Goal: Obtain resource: Obtain resource

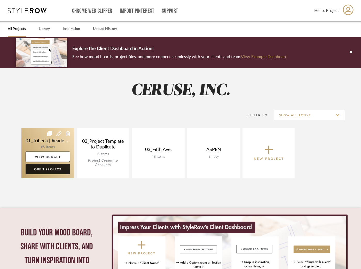
click at [43, 168] on link "Open Project" at bounding box center [48, 169] width 44 height 10
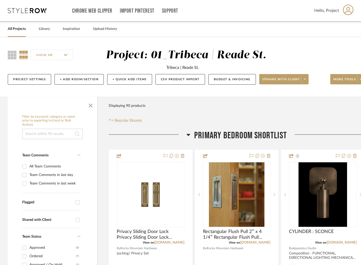
click at [58, 133] on input at bounding box center [52, 134] width 60 height 10
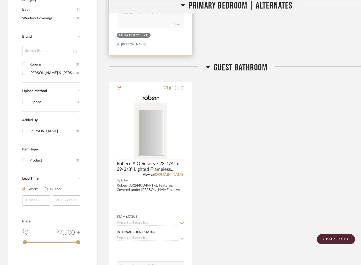
scroll to position [332, 0]
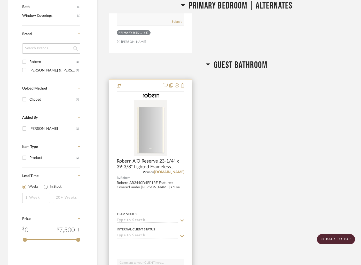
type input "robern"
click at [0, 0] on img at bounding box center [0, 0] width 0 height 0
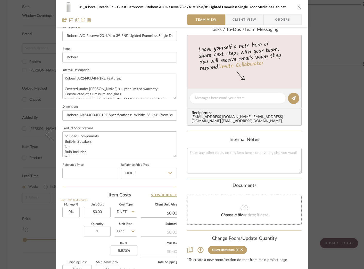
scroll to position [148, 0]
click at [96, 213] on input "0.00" at bounding box center [97, 212] width 27 height 10
type input "$3,711.75"
click at [64, 239] on div "Quantity 1 Unit Type Each" at bounding box center [99, 231] width 74 height 18
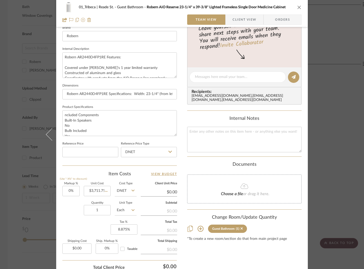
type input "$3,711.75"
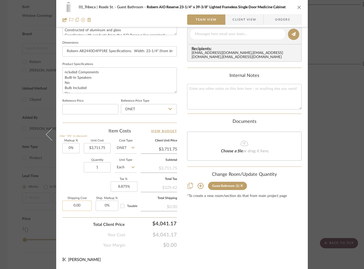
click at [83, 205] on input "0.00" at bounding box center [76, 205] width 29 height 10
type input "$37.12"
click at [72, 228] on div "Your Cost $4,041.17" at bounding box center [119, 233] width 115 height 10
click at [122, 188] on input "8.875" at bounding box center [124, 186] width 27 height 10
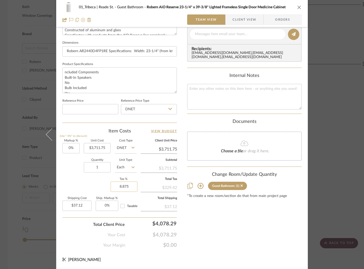
click at [124, 187] on input "8.875" at bounding box center [124, 186] width 27 height 10
drag, startPoint x: 121, startPoint y: 187, endPoint x: 130, endPoint y: 187, distance: 9.0
click at [130, 187] on input "8.875" at bounding box center [124, 186] width 27 height 10
type input "8.9%"
click at [95, 183] on div "Markup % (Use "-X%" to discount) 0% Unit Cost $3,711.75 Cost Type DNET Client U…" at bounding box center [119, 176] width 115 height 75
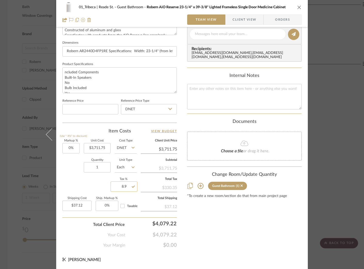
click at [124, 186] on input "8.9" at bounding box center [124, 186] width 27 height 10
type input "8.95%"
click at [104, 184] on div "Markup % (Use "-X%" to discount) 0% Unit Cost $3,711.75 Cost Type DNET Client U…" at bounding box center [119, 176] width 115 height 75
click at [124, 187] on input "8.95" at bounding box center [124, 186] width 27 height 10
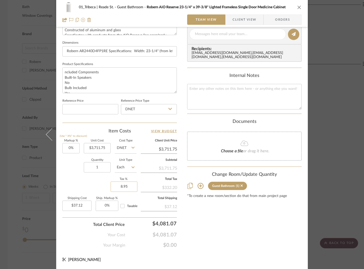
click at [127, 188] on input "8.95" at bounding box center [124, 186] width 27 height 10
type input "8.956%"
click at [96, 179] on div "Markup % (Use "-X%" to discount) 0% Unit Cost $3,711.75 Cost Type DNET Client U…" at bounding box center [119, 176] width 115 height 75
click at [125, 188] on input "8.956" at bounding box center [124, 186] width 27 height 10
click at [127, 187] on input "8.956" at bounding box center [124, 186] width 27 height 10
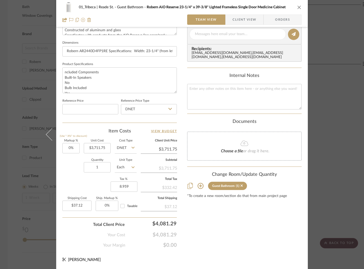
type input "8.959%"
click at [98, 184] on div "Markup % (Use "-X%" to discount) 0% Unit Cost $3,711.75 Cost Type DNET Client U…" at bounding box center [119, 176] width 115 height 75
click at [103, 182] on div "Markup % (Use "-X%" to discount) 0% Unit Cost $3,711.75 Cost Type DNET Client U…" at bounding box center [119, 176] width 115 height 75
click at [121, 186] on input "8.959" at bounding box center [124, 186] width 27 height 10
click at [125, 186] on input "8.959" at bounding box center [124, 186] width 27 height 10
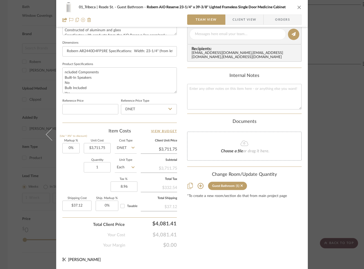
type input "8.96%"
click at [96, 181] on div "Markup % (Use "-X%" to discount) 0% Unit Cost $3,711.75 Cost Type DNET Client U…" at bounding box center [119, 176] width 115 height 75
click at [124, 187] on input "8.96" at bounding box center [124, 186] width 27 height 10
click at [128, 187] on input "8.96" at bounding box center [124, 186] width 27 height 10
type input "8.97%"
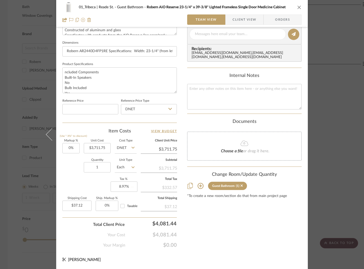
click at [102, 184] on div "Markup % (Use "-X%" to discount) 0% Unit Cost $3,711.75 Cost Type DNET Client U…" at bounding box center [119, 176] width 115 height 75
click at [124, 187] on input "8.97" at bounding box center [124, 186] width 27 height 10
click at [127, 187] on input "8.97" at bounding box center [124, 186] width 27 height 10
type input "8.965%"
click at [99, 180] on div "Markup % (Use "-X%" to discount) 0% Unit Cost $3,711.75 Cost Type DNET Client U…" at bounding box center [119, 176] width 115 height 75
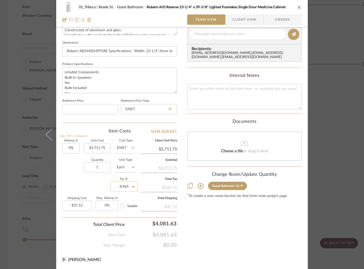
click at [125, 185] on input "8.965" at bounding box center [124, 186] width 27 height 10
click at [127, 186] on input "8.965" at bounding box center [124, 186] width 27 height 10
type input "8.963%"
click at [90, 184] on div "Markup % (Use "-X%" to discount) 0% Unit Cost $3,711.75 Cost Type DNET Client U…" at bounding box center [119, 176] width 115 height 75
click at [125, 187] on input "8.963" at bounding box center [124, 186] width 27 height 10
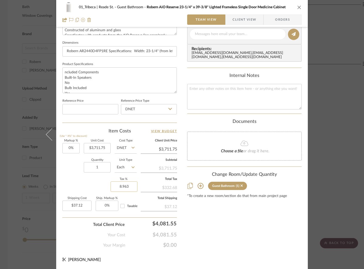
click at [127, 187] on input "8.963" at bounding box center [124, 186] width 27 height 10
type input "8.964%"
click at [98, 183] on div "Markup % (Use "-X%" to discount) 0% Unit Cost $3,711.75 Cost Type DNET Client U…" at bounding box center [119, 176] width 115 height 75
drag, startPoint x: 125, startPoint y: 187, endPoint x: 129, endPoint y: 187, distance: 4.4
click at [125, 187] on input "8.964" at bounding box center [124, 186] width 27 height 10
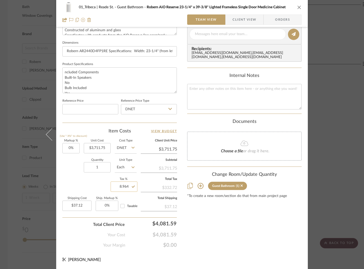
click at [127, 187] on input "8.964" at bounding box center [124, 186] width 27 height 10
type input "8.963%"
click at [86, 179] on div "Markup % (Use "-X%" to discount) 0% Unit Cost $3,711.75 Cost Type DNET Client U…" at bounding box center [119, 176] width 115 height 75
click at [206, 96] on textarea at bounding box center [244, 97] width 115 height 26
type textarea "TOTAL: $4,081.58"
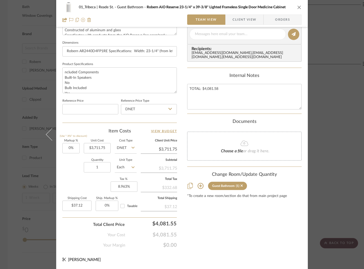
click at [201, 78] on div "Internal Notes" at bounding box center [244, 76] width 115 height 6
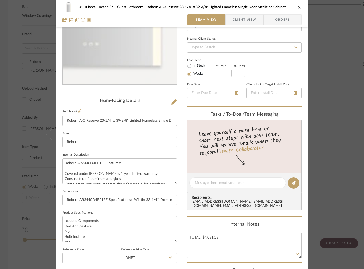
scroll to position [0, 0]
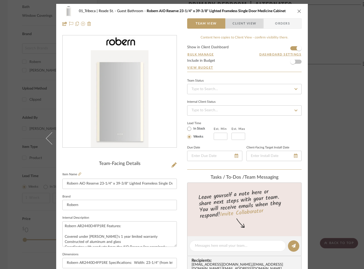
click at [239, 23] on span "Client View" at bounding box center [245, 23] width 24 height 10
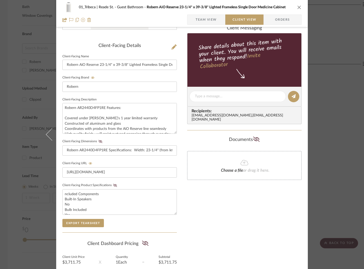
scroll to position [130, 0]
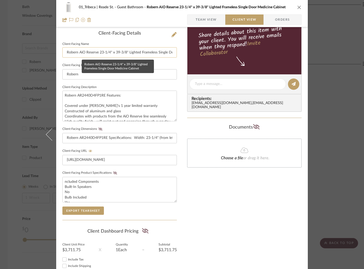
click at [134, 52] on input "Robern AiO Reserve 23-1/4" x 39-3/8" Lighted Frameless Single Door Medicine Cab…" at bounding box center [119, 52] width 115 height 10
drag, startPoint x: 130, startPoint y: 138, endPoint x: 62, endPoint y: 139, distance: 68.1
click at [62, 139] on input "Robern AR2440D4FP1RE Specifications: Width: 23-1/4" (from left to right) Height…" at bounding box center [119, 138] width 115 height 10
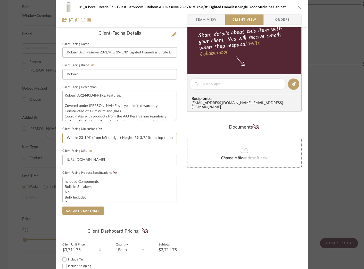
drag, startPoint x: 153, startPoint y: 138, endPoint x: 180, endPoint y: 136, distance: 26.4
click at [180, 136] on div "01_Tribeca | Reade St. Guest Bathroom Robern AiO Reserve 23-1/4" x 39-3/8" Ligh…" at bounding box center [182, 89] width 252 height 430
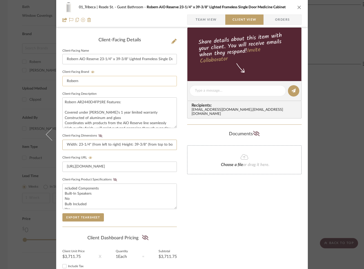
scroll to position [121, 0]
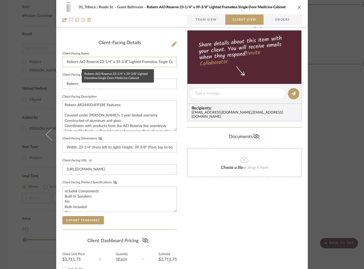
type input "Width: 23-1/4" (from left to right) Height: 39-3/8" (from top to bottom) Depth:…"
click at [125, 62] on input "Robern AiO Reserve 23-1/4" x 39-3/8" Lighted Frameless Single Door Medicine Cab…" at bounding box center [119, 62] width 115 height 10
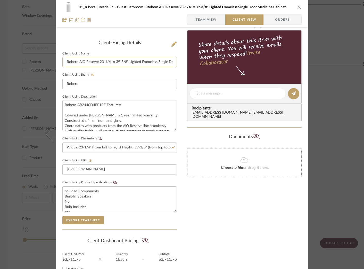
drag, startPoint x: 127, startPoint y: 62, endPoint x: 98, endPoint y: 61, distance: 29.4
click at [98, 61] on input "Robern AiO Reserve 23-1/4" x 39-3/8" Lighted Frameless Single Door Medicine Cab…" at bounding box center [119, 62] width 115 height 10
drag, startPoint x: 99, startPoint y: 63, endPoint x: 136, endPoint y: 64, distance: 36.7
click at [135, 65] on input "Robern AiO Reserve Lighted Frameless Single Door Medicine Cabinet" at bounding box center [119, 62] width 115 height 10
drag, startPoint x: 147, startPoint y: 63, endPoint x: 98, endPoint y: 64, distance: 49.3
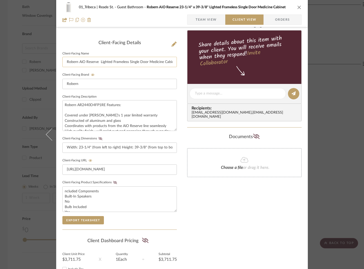
click at [98, 64] on input "Robern AiO Reserve Lighted Frameless Single Door Medicine Cabinet" at bounding box center [119, 62] width 115 height 10
type input "Robern AiO Reserve Medicine Cabinet"
click at [139, 218] on div "Export Tearsheet" at bounding box center [119, 220] width 115 height 8
click at [72, 216] on button "Export Tearsheet" at bounding box center [83, 220] width 42 height 8
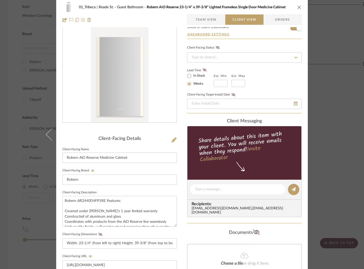
scroll to position [0, 0]
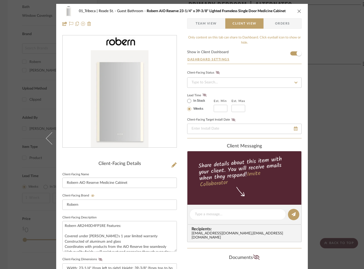
click at [298, 12] on icon "close" at bounding box center [300, 11] width 4 height 4
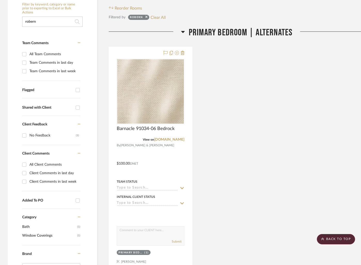
scroll to position [75, 0]
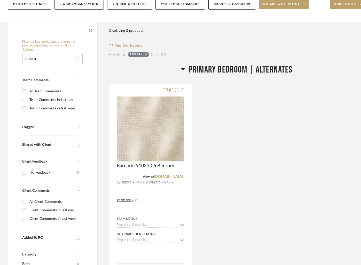
click at [41, 59] on input "robern" at bounding box center [52, 59] width 60 height 10
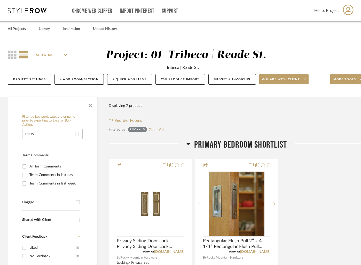
click at [49, 133] on input "rocky" at bounding box center [52, 134] width 60 height 10
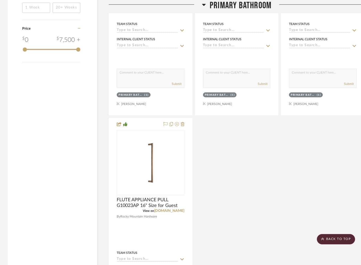
scroll to position [522, 0]
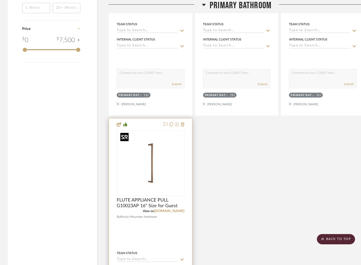
type input "rocky pull"
click at [163, 158] on img "0" at bounding box center [150, 163] width 65 height 65
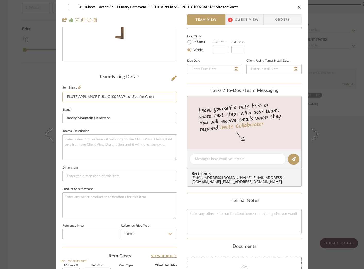
scroll to position [0, 0]
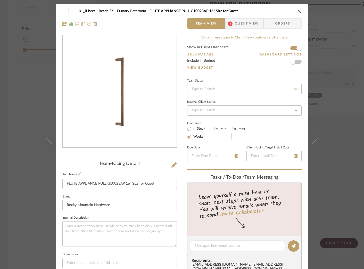
click at [240, 23] on span "Client View" at bounding box center [247, 23] width 24 height 10
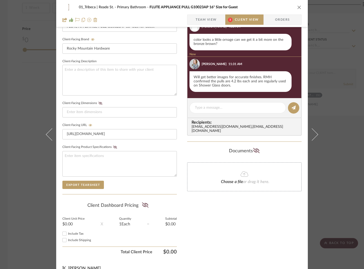
scroll to position [165, 0]
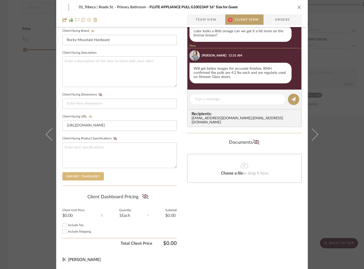
click at [86, 175] on button "Export Tearsheet" at bounding box center [83, 176] width 42 height 8
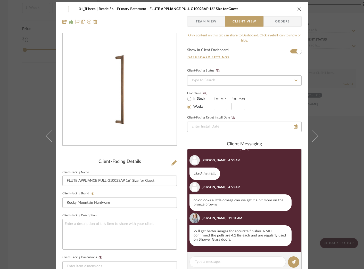
scroll to position [0, 0]
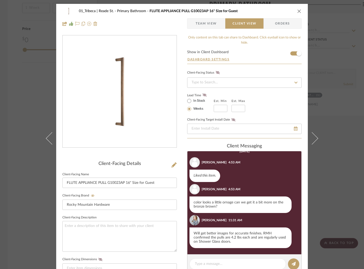
click at [298, 10] on icon "close" at bounding box center [300, 11] width 4 height 4
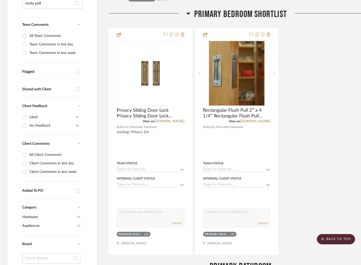
scroll to position [77, 0]
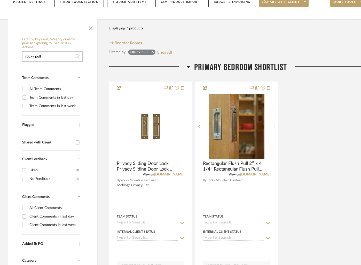
click at [42, 58] on input "rocky pull" at bounding box center [52, 56] width 60 height 10
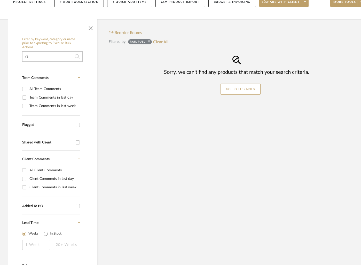
type input "r"
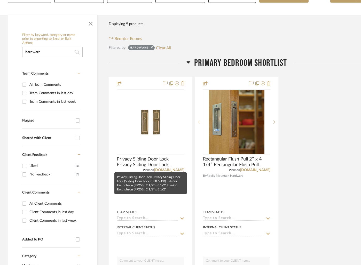
scroll to position [87, 0]
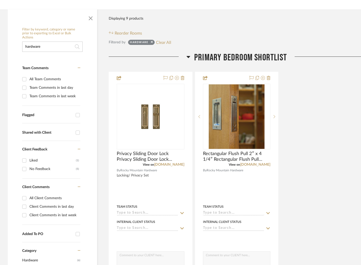
click at [46, 47] on input "hardware" at bounding box center [52, 47] width 60 height 10
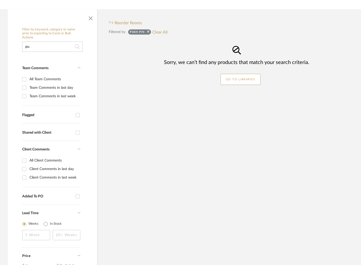
type input "p"
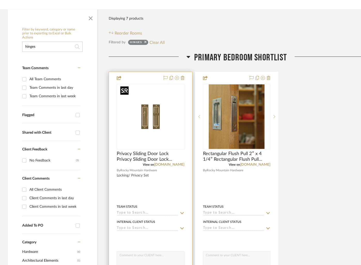
type input "hinges"
click at [127, 122] on img "0" at bounding box center [150, 116] width 65 height 65
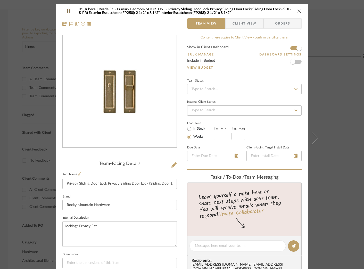
click at [240, 22] on span "Client View" at bounding box center [245, 23] width 24 height 10
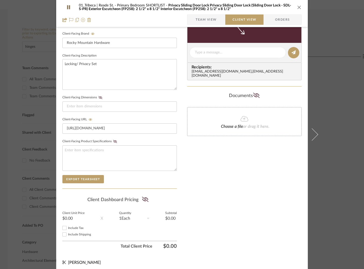
scroll to position [165, 0]
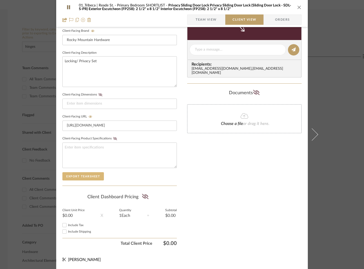
click at [85, 177] on button "Export Tearsheet" at bounding box center [83, 176] width 42 height 8
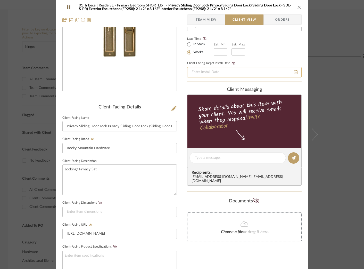
scroll to position [0, 0]
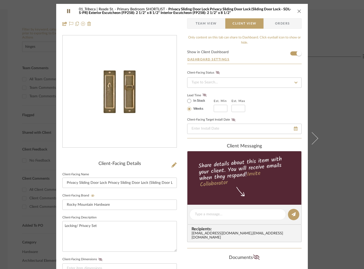
click at [298, 10] on icon "close" at bounding box center [300, 11] width 4 height 4
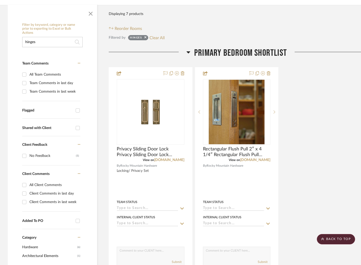
scroll to position [62, 0]
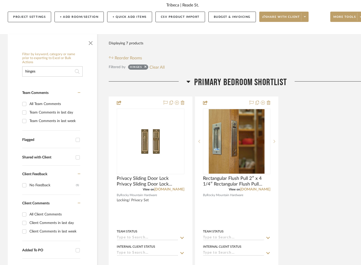
click at [48, 72] on input "hinges" at bounding box center [52, 71] width 60 height 10
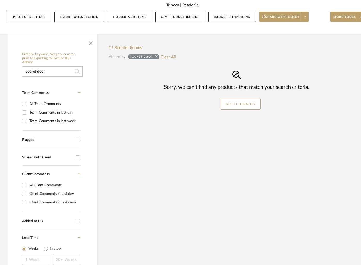
click at [40, 71] on input "pocket door" at bounding box center [52, 71] width 60 height 10
type input "pocket"
click at [50, 73] on input "pocket" at bounding box center [52, 71] width 60 height 10
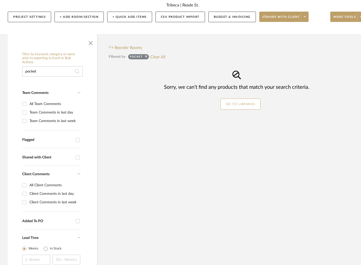
click at [50, 73] on input "pocket" at bounding box center [52, 71] width 60 height 10
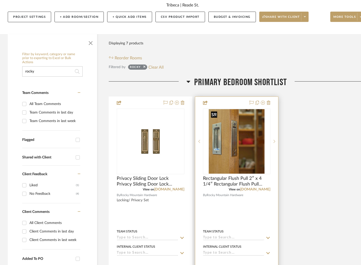
type input "rocky"
click at [0, 0] on img at bounding box center [0, 0] width 0 height 0
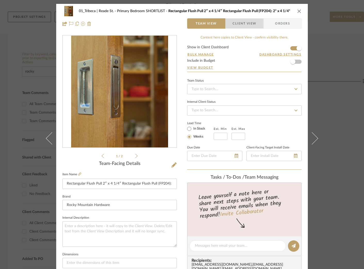
click at [242, 25] on span "Client View" at bounding box center [245, 23] width 24 height 10
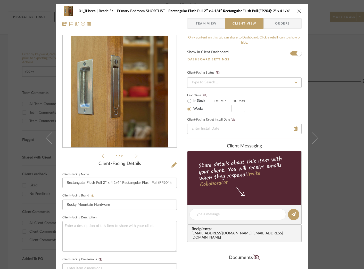
scroll to position [111, 0]
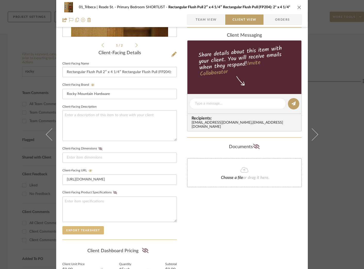
click at [82, 229] on button "Export Tearsheet" at bounding box center [83, 230] width 42 height 8
click at [298, 8] on icon "close" at bounding box center [300, 7] width 4 height 4
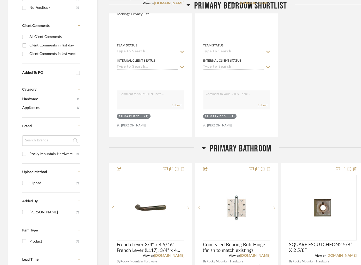
scroll to position [296, 0]
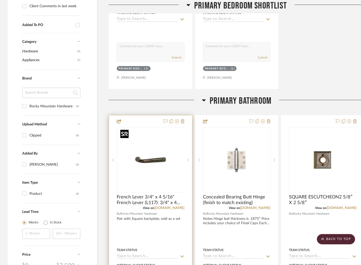
click at [149, 165] on img "0" at bounding box center [154, 160] width 65 height 65
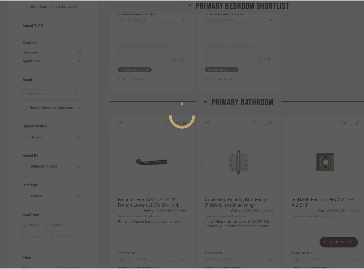
scroll to position [0, 0]
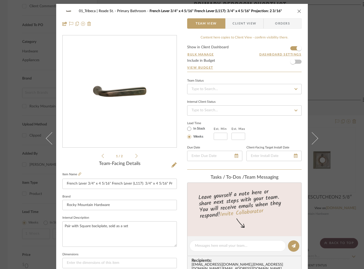
click at [248, 21] on span "Client View" at bounding box center [245, 23] width 24 height 10
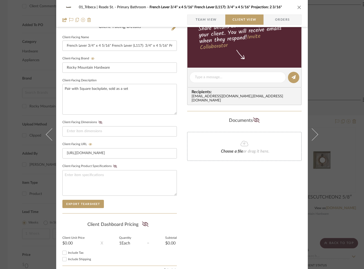
scroll to position [165, 0]
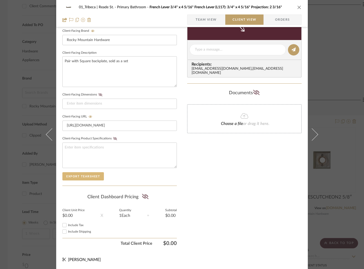
click at [74, 178] on button "Export Tearsheet" at bounding box center [83, 176] width 42 height 8
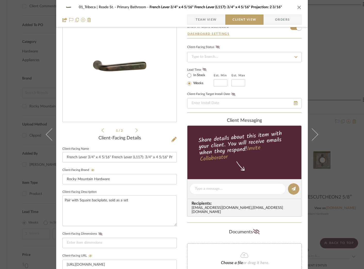
scroll to position [0, 0]
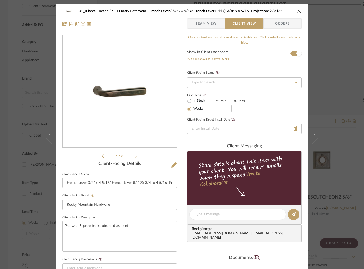
click at [298, 11] on icon "close" at bounding box center [300, 11] width 4 height 4
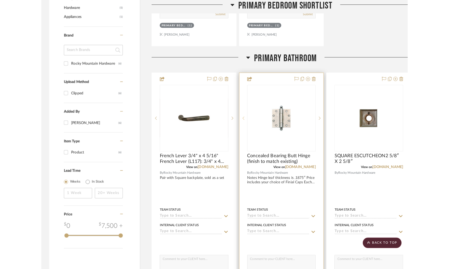
scroll to position [362, 0]
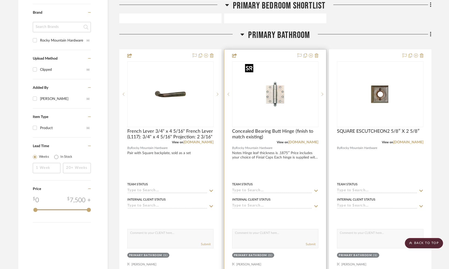
click at [258, 99] on img "0" at bounding box center [275, 94] width 65 height 65
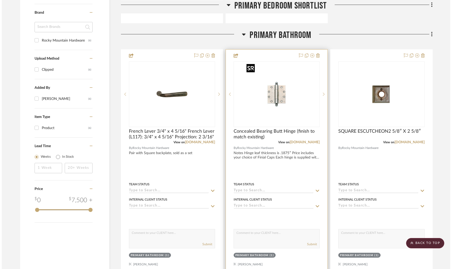
scroll to position [0, 0]
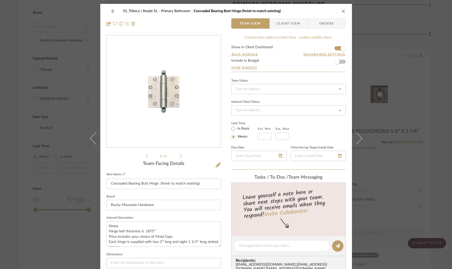
click at [284, 25] on span "Client View" at bounding box center [289, 23] width 24 height 10
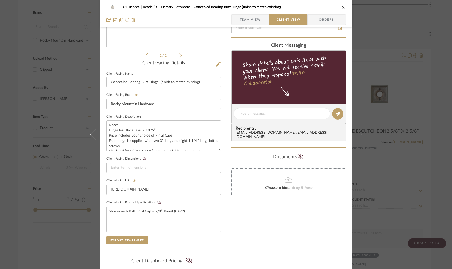
scroll to position [165, 0]
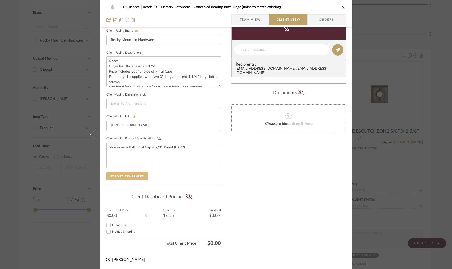
click at [123, 175] on button "Export Tearsheet" at bounding box center [128, 176] width 42 height 8
click at [342, 7] on icon "close" at bounding box center [344, 7] width 4 height 4
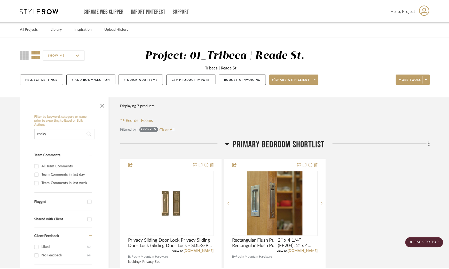
scroll to position [362, 0]
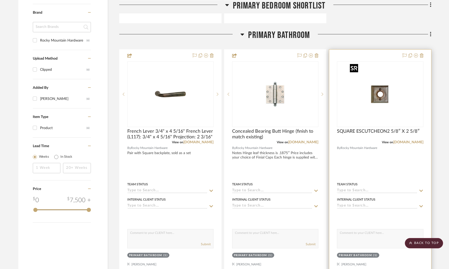
click at [364, 104] on img "0" at bounding box center [380, 94] width 65 height 65
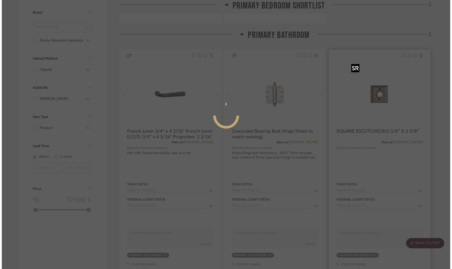
scroll to position [0, 0]
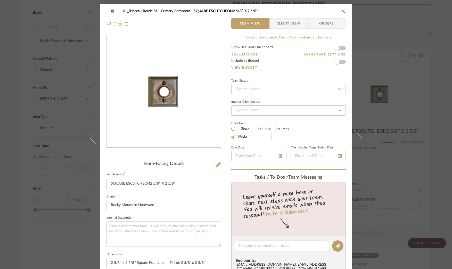
click at [292, 22] on span "Client View" at bounding box center [289, 23] width 24 height 10
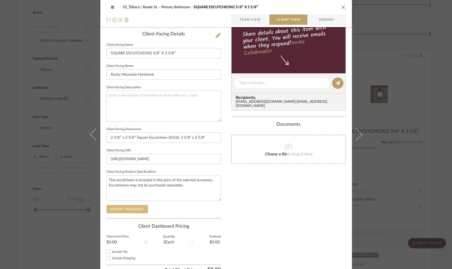
scroll to position [129, 0]
click at [121, 211] on button "Export Tearsheet" at bounding box center [128, 210] width 42 height 8
click at [342, 7] on icon "close" at bounding box center [344, 7] width 4 height 4
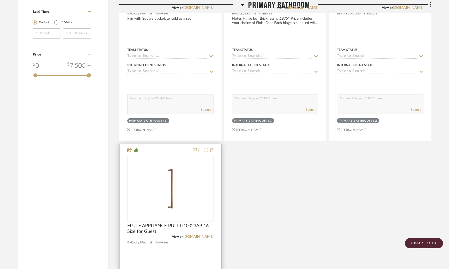
scroll to position [497, 0]
click at [194, 182] on img "0" at bounding box center [170, 188] width 65 height 65
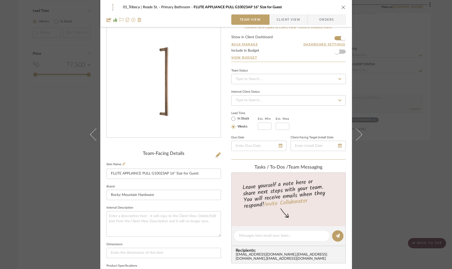
scroll to position [35, 0]
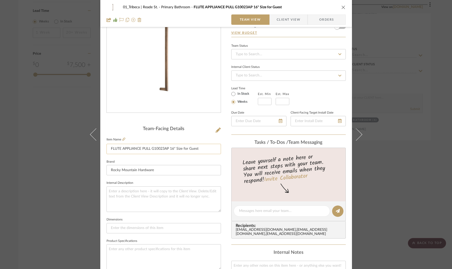
drag, startPoint x: 173, startPoint y: 148, endPoint x: 169, endPoint y: 148, distance: 3.9
click at [169, 148] on input "FLUTE APPLIANCE PULL G10023AP 16" Size for Guest" at bounding box center [164, 149] width 115 height 10
type input "FLUTE APPLIANCE PULL G10023AP 24" Size for Guest"
click at [5, 153] on div "01_Tribeca | Reade St. Primary Bathroom FLUTE APPLIANCE PULL G10023AP 24" Size …" at bounding box center [226, 134] width 452 height 269
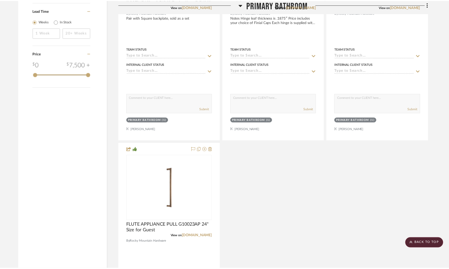
scroll to position [497, 0]
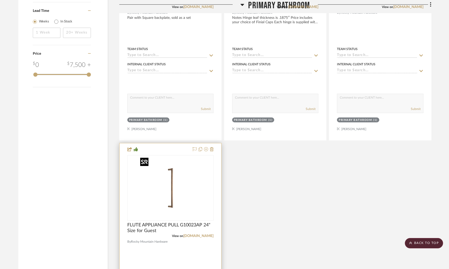
click at [146, 188] on img "0" at bounding box center [170, 188] width 65 height 65
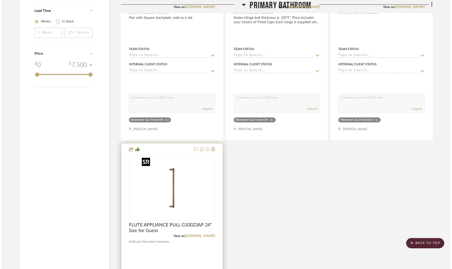
scroll to position [0, 0]
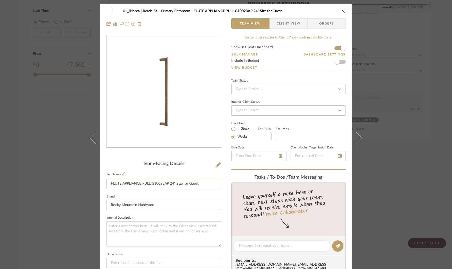
click at [157, 183] on input "FLUTE APPLIANCE PULL G10023AP 24" Size for Guest" at bounding box center [164, 184] width 115 height 10
click at [342, 10] on icon "close" at bounding box center [344, 11] width 4 height 4
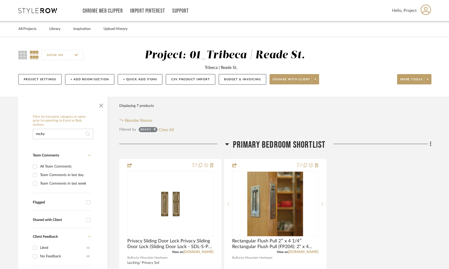
click at [61, 136] on input "rocky" at bounding box center [63, 134] width 60 height 10
paste input "FLUTE APPLIANCE PULL G10023AP 24" Size for Guest"
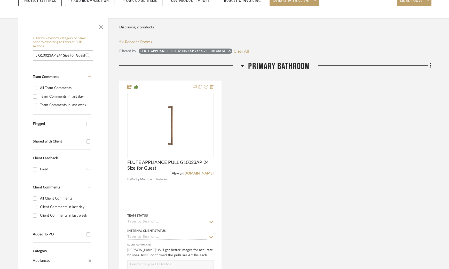
scroll to position [126, 0]
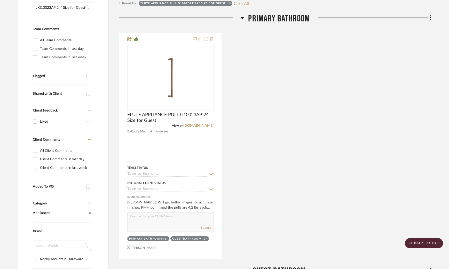
type input "FLUTE APPLIANCE PULL G10023AP 24" Size for Guest"
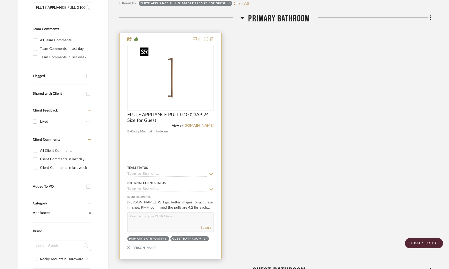
click at [145, 77] on img "0" at bounding box center [170, 77] width 65 height 65
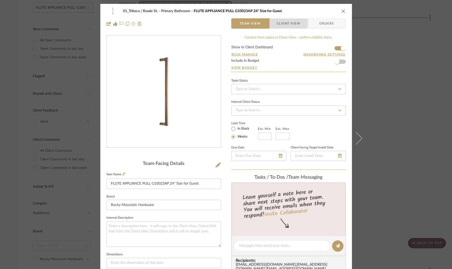
click at [285, 23] on span "Client View" at bounding box center [289, 23] width 24 height 10
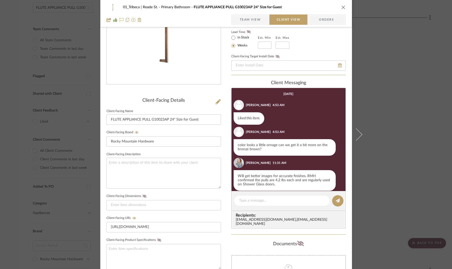
scroll to position [165, 0]
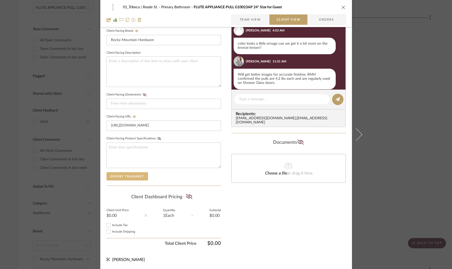
click at [126, 177] on button "Export Tearsheet" at bounding box center [128, 176] width 42 height 8
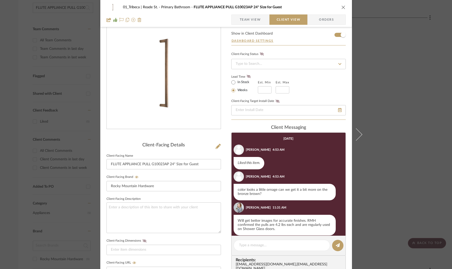
scroll to position [0, 0]
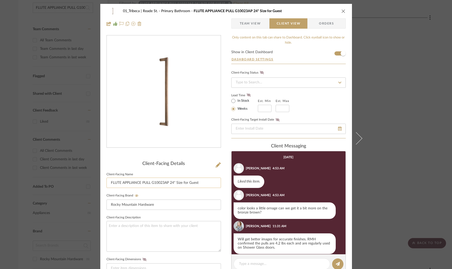
click at [198, 182] on input "FLUTE APPLIANCE PULL G10023AP 24" Size for Guest" at bounding box center [164, 183] width 115 height 10
click at [342, 11] on icon "close" at bounding box center [344, 11] width 4 height 4
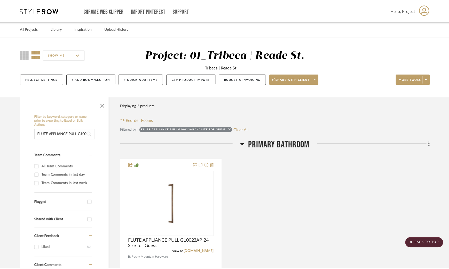
scroll to position [126, 0]
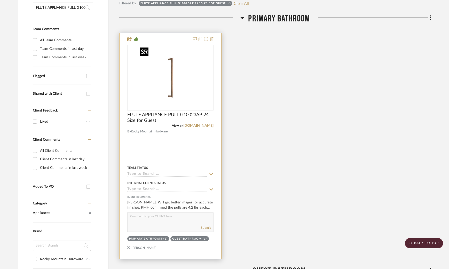
click at [187, 86] on img "0" at bounding box center [170, 77] width 65 height 65
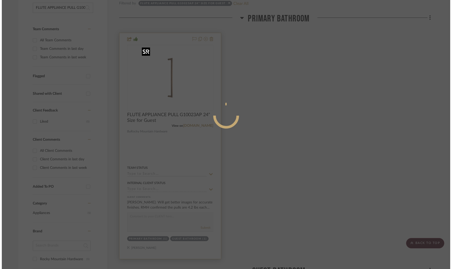
scroll to position [0, 0]
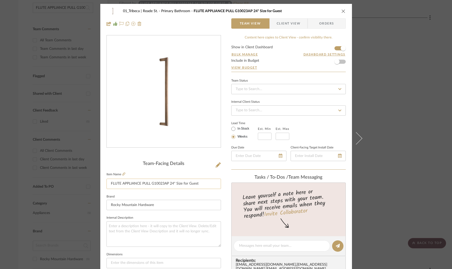
click at [179, 180] on input "FLUTE APPLIANCE PULL G10023AP 24" Size for Guest" at bounding box center [164, 184] width 115 height 10
drag, startPoint x: 199, startPoint y: 183, endPoint x: 175, endPoint y: 183, distance: 24.3
click at [175, 183] on input "FLUTE APPLIANCE PULL G10023AP 24" Size for Guest" at bounding box center [164, 184] width 115 height 10
type input "FLUTE APPLIANCE PULL G10023AP 24"_Pbath"
click at [200, 156] on div "Team-Facing Details Item Name FLUTE APPLIANCE PULL G10023AP 24"_Pbath Brand Roc…" at bounding box center [164, 247] width 115 height 425
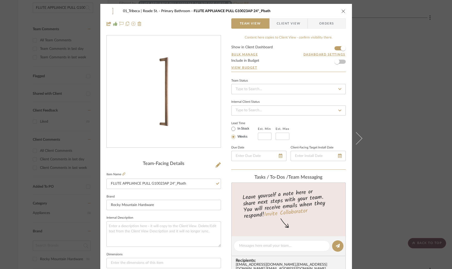
click at [283, 24] on span "Client View" at bounding box center [289, 23] width 24 height 10
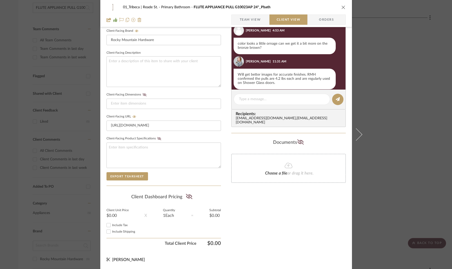
scroll to position [165, 0]
click at [134, 177] on button "Export Tearsheet" at bounding box center [128, 176] width 42 height 8
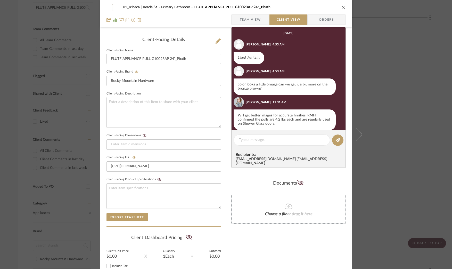
scroll to position [0, 0]
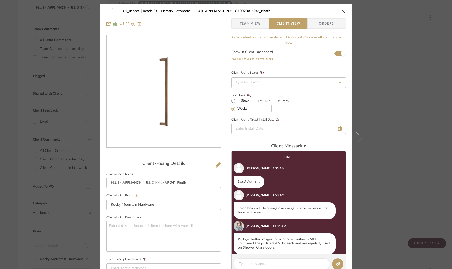
click at [342, 11] on icon "close" at bounding box center [344, 11] width 4 height 4
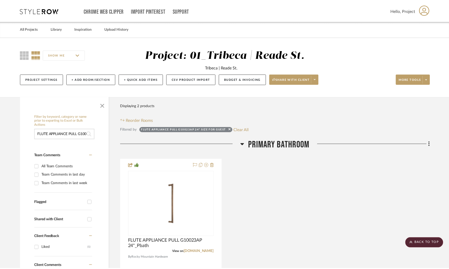
scroll to position [126, 0]
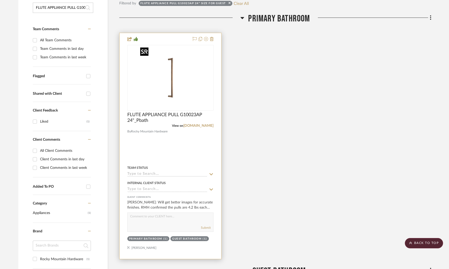
click at [188, 83] on img "0" at bounding box center [170, 77] width 65 height 65
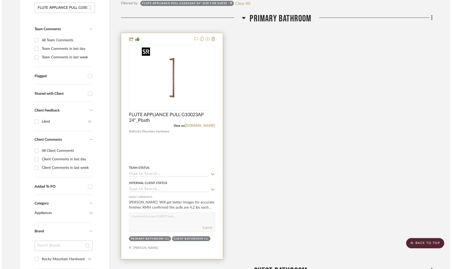
scroll to position [0, 0]
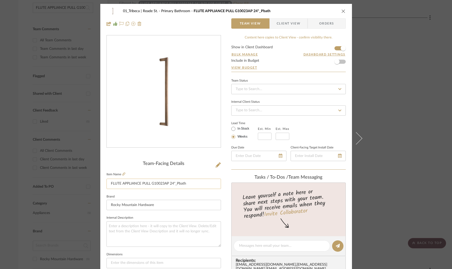
click at [159, 184] on input "FLUTE APPLIANCE PULL G10023AP 24"_Pbath" at bounding box center [164, 184] width 115 height 10
drag, startPoint x: 167, startPoint y: 184, endPoint x: 150, endPoint y: 183, distance: 17.3
click at [150, 183] on input "FLUTE APPLIANCE PULL G10023AP 24"_Pbath" at bounding box center [164, 184] width 115 height 10
type input "FLUTE APPLIANCE PULL 24"_Pbath"
click at [284, 22] on span "Client View" at bounding box center [289, 23] width 24 height 10
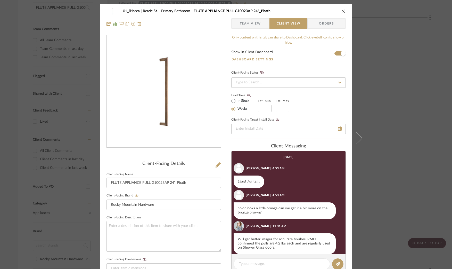
type input "FLUTE APPLIANCE PULL 24"_Pbath"
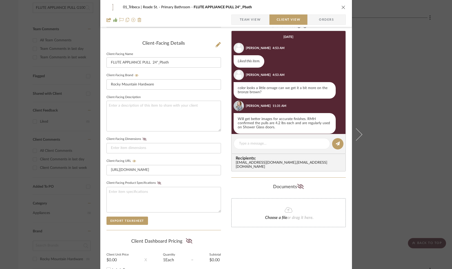
scroll to position [121, 0]
click at [122, 221] on button "Export Tearsheet" at bounding box center [128, 220] width 42 height 8
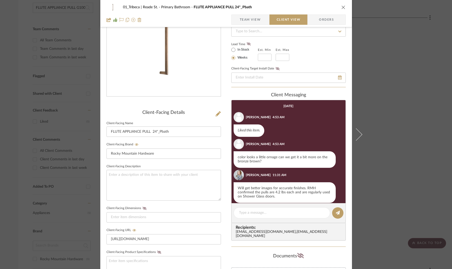
scroll to position [0, 0]
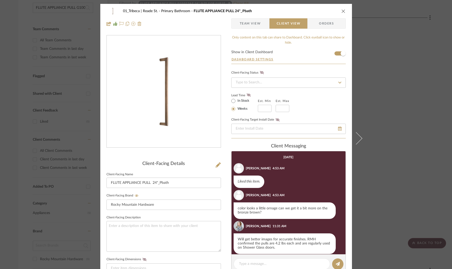
click at [342, 10] on icon "close" at bounding box center [344, 11] width 4 height 4
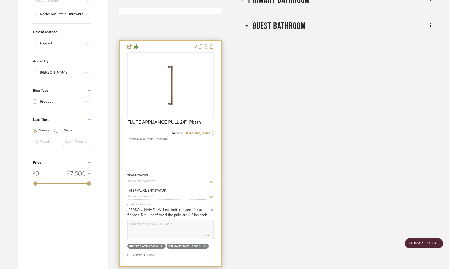
scroll to position [372, 0]
click at [186, 84] on img "0" at bounding box center [170, 84] width 65 height 65
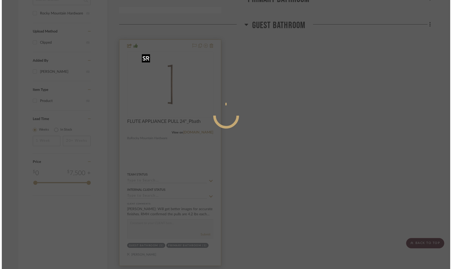
scroll to position [0, 0]
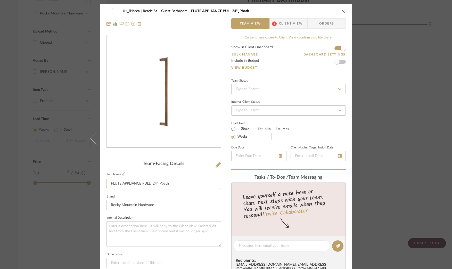
click at [174, 185] on input "FLUTE APPLIANCE PULL 24"_Pbath" at bounding box center [164, 184] width 115 height 10
type input "FLUTE APPLIANCE PULL 24"_Guestbath"
click at [171, 155] on div at bounding box center [164, 95] width 115 height 121
click at [283, 25] on span "Client View" at bounding box center [291, 23] width 24 height 10
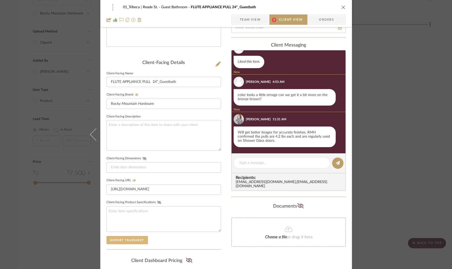
scroll to position [104, 0]
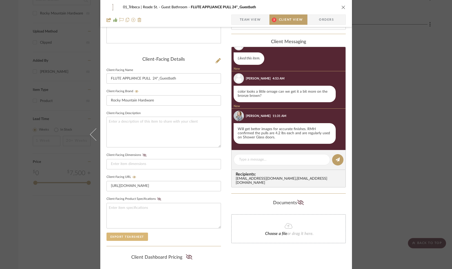
click at [131, 236] on button "Export Tearsheet" at bounding box center [128, 236] width 42 height 8
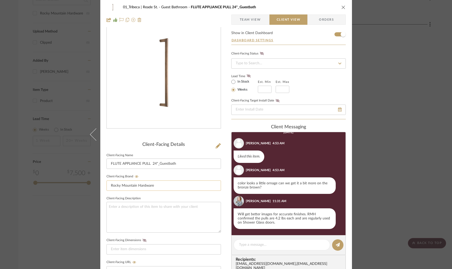
scroll to position [0, 0]
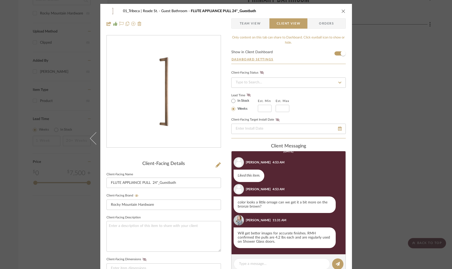
click at [342, 10] on icon "close" at bounding box center [344, 11] width 4 height 4
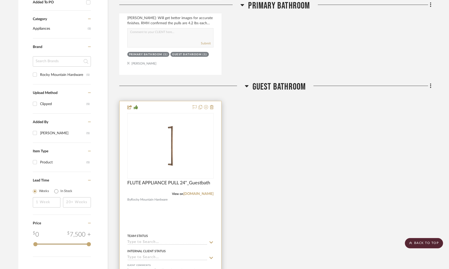
scroll to position [368, 0]
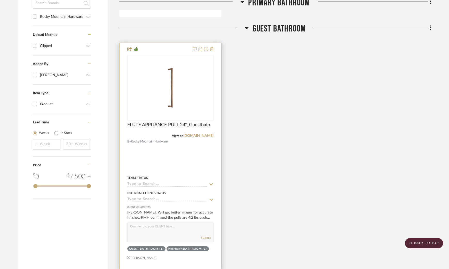
click at [190, 152] on div at bounding box center [170, 156] width 102 height 226
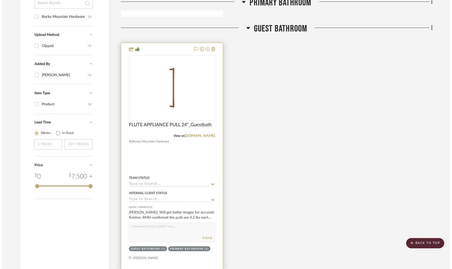
scroll to position [0, 0]
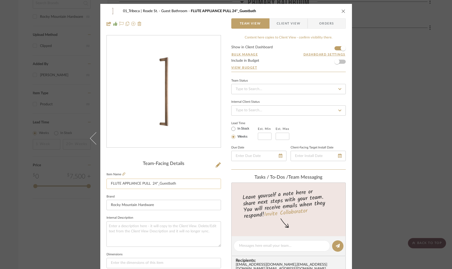
click at [155, 183] on input "FLUTE APPLIANCE PULL 24"_Guestbath" at bounding box center [164, 184] width 115 height 10
type input "FLUTE APPLIANCE PULL 16"_Guestbath"
click at [187, 155] on div at bounding box center [164, 95] width 115 height 121
click at [288, 22] on span "Client View" at bounding box center [289, 23] width 24 height 10
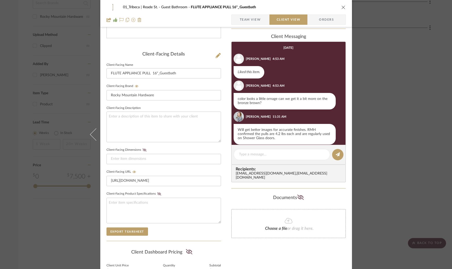
scroll to position [165, 0]
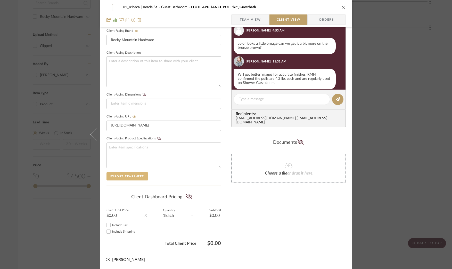
click at [132, 175] on button "Export Tearsheet" at bounding box center [128, 176] width 42 height 8
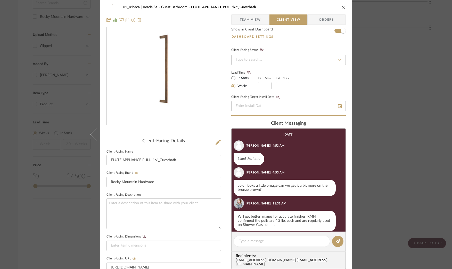
scroll to position [0, 0]
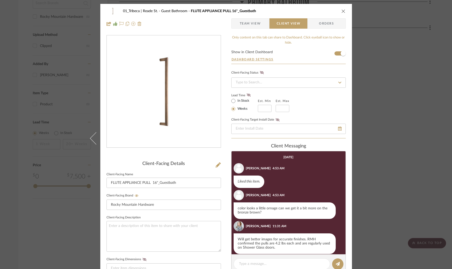
click at [340, 16] on div "01_Tribeca | Reade St. Guest Bathroom FLUTE APPLIANCE PULL 16"_Guestbath Team V…" at bounding box center [226, 17] width 252 height 27
click at [342, 11] on icon "close" at bounding box center [344, 11] width 4 height 4
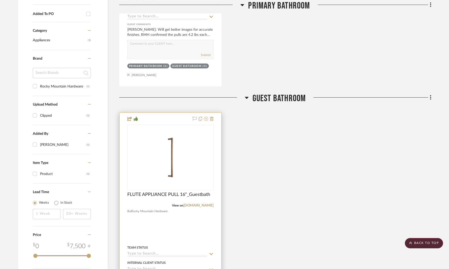
scroll to position [325, 0]
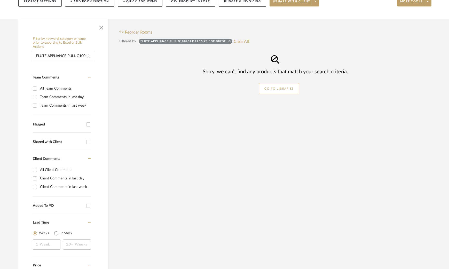
scroll to position [79, 0]
click at [71, 56] on input "FLUTE APPLIANCE PULL G10023AP 24" Size for Guest" at bounding box center [63, 55] width 60 height 10
drag, startPoint x: 77, startPoint y: 55, endPoint x: 101, endPoint y: 57, distance: 23.8
click at [101, 57] on div "Filter by keyword, category or name prior to exporting to Excel or Bulk Actions…" at bounding box center [62, 166] width 89 height 265
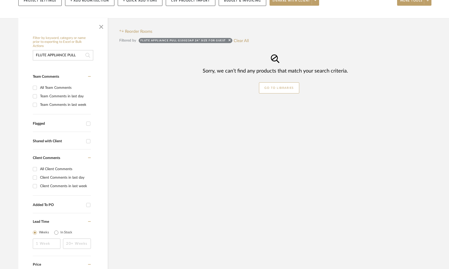
scroll to position [0, 0]
type input "FLUTE APPLIANCE PULL"
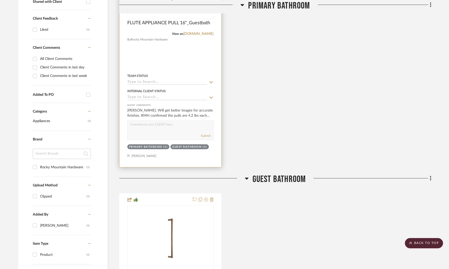
scroll to position [195, 0]
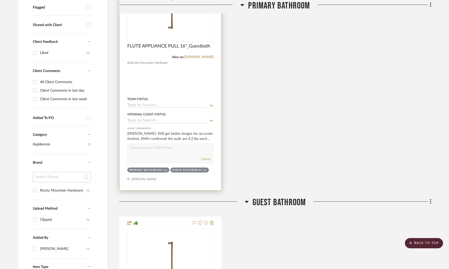
click at [180, 77] on div at bounding box center [170, 77] width 102 height 226
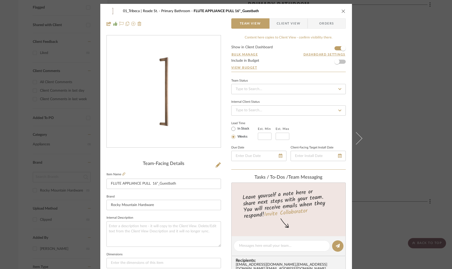
scroll to position [1, 0]
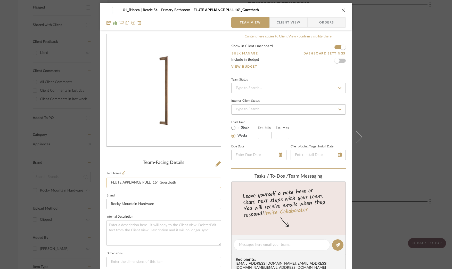
click at [155, 182] on input "FLUTE APPLIANCE PULL 16"_Guestbath" at bounding box center [164, 183] width 115 height 10
click at [159, 181] on input "FLUTE APPLIANCE PULL 24"_Guestbath" at bounding box center [164, 183] width 115 height 10
type input "FLUTE APPLIANCE PULL 24"_Pbath"
click at [168, 156] on div "Team-Facing Details Item Name FLUTE APPLIANCE PULL 24"_Pbath Brand Rocky Mounta…" at bounding box center [164, 246] width 115 height 425
click at [342, 9] on icon "close" at bounding box center [344, 10] width 4 height 4
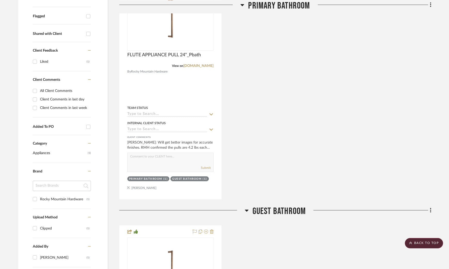
scroll to position [141, 0]
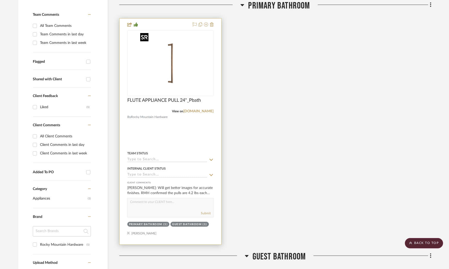
click at [0, 0] on img at bounding box center [0, 0] width 0 height 0
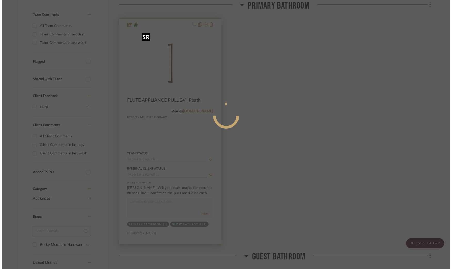
scroll to position [0, 0]
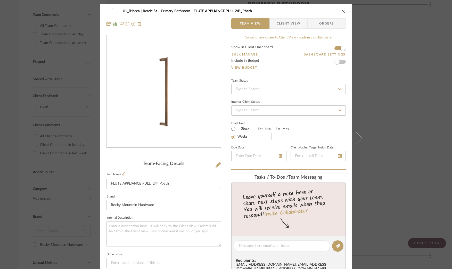
click at [293, 22] on span "Client View" at bounding box center [289, 23] width 24 height 10
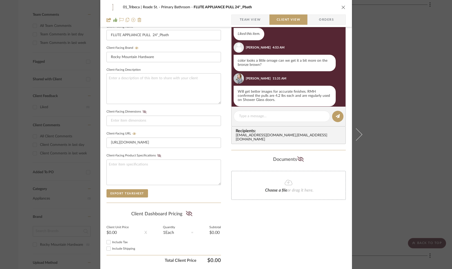
scroll to position [165, 0]
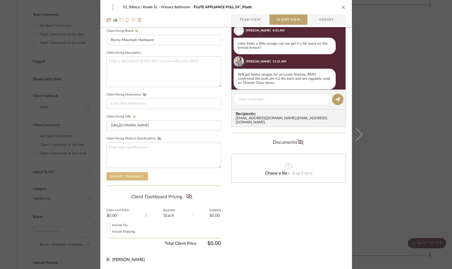
click at [127, 175] on button "Export Tearsheet" at bounding box center [128, 176] width 42 height 8
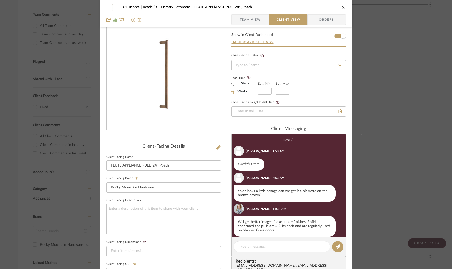
scroll to position [0, 0]
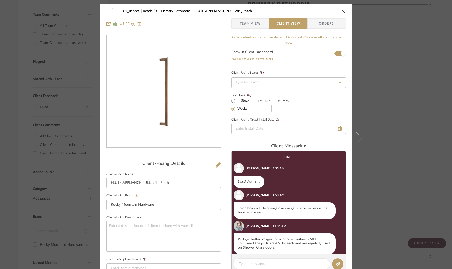
click at [342, 11] on icon "close" at bounding box center [344, 11] width 4 height 4
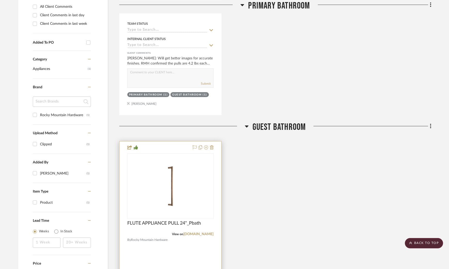
scroll to position [295, 0]
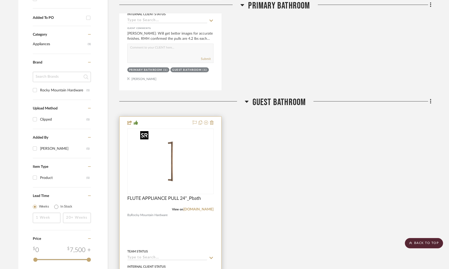
click at [186, 155] on img "0" at bounding box center [170, 161] width 65 height 65
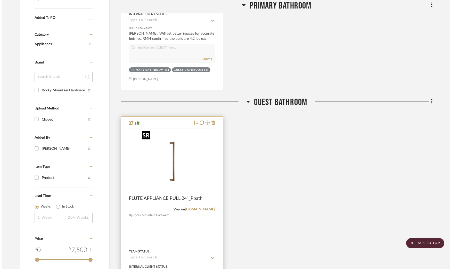
scroll to position [0, 0]
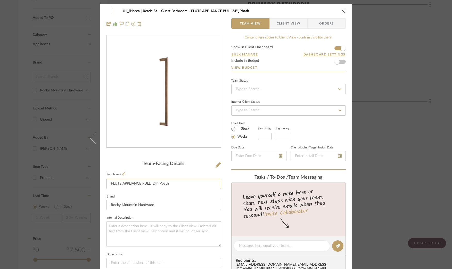
click at [168, 183] on input "FLUTE APPLIANCE PULL 24"_Pbath" at bounding box center [164, 184] width 115 height 10
drag, startPoint x: 172, startPoint y: 183, endPoint x: 159, endPoint y: 183, distance: 12.9
click at [159, 183] on input "FLUTE APPLIANCE PULL 24"_Pbath" at bounding box center [164, 184] width 115 height 10
click at [155, 183] on input "FLUTE APPLIANCE PULL 24"_GuestBath" at bounding box center [164, 184] width 115 height 10
type input "FLUTE APPLIANCE PULL 16"_GuestBath"
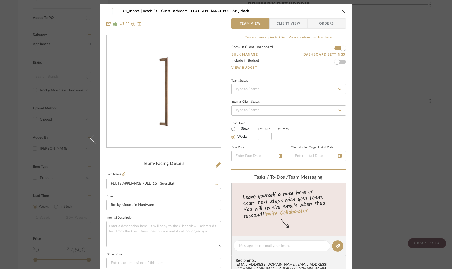
click at [160, 154] on div at bounding box center [164, 95] width 115 height 121
click at [290, 25] on span "Client View" at bounding box center [289, 23] width 24 height 10
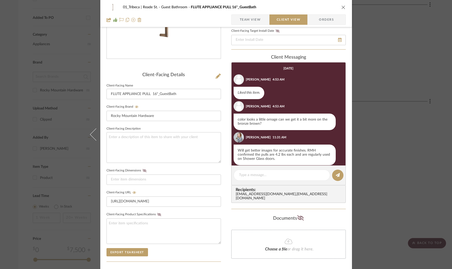
scroll to position [165, 0]
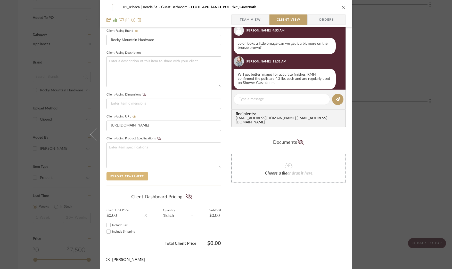
click at [123, 177] on button "Export Tearsheet" at bounding box center [128, 176] width 42 height 8
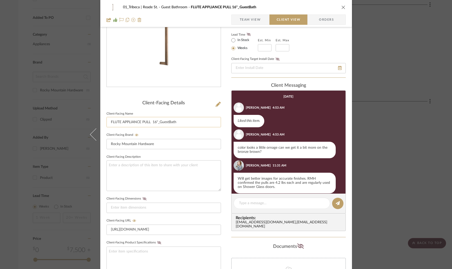
scroll to position [47, 0]
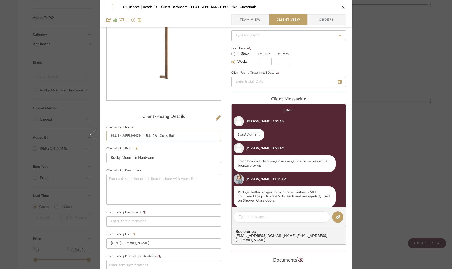
drag, startPoint x: 178, startPoint y: 136, endPoint x: 159, endPoint y: 135, distance: 18.3
click at [159, 135] on input "FLUTE APPLIANCE PULL 16"_GuestBath" at bounding box center [164, 136] width 115 height 10
type input "FLUTE APPLIANCE PULL 16""
click at [183, 107] on div at bounding box center [164, 48] width 115 height 121
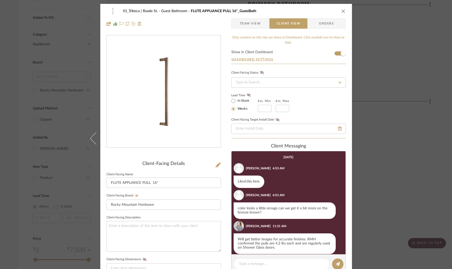
click at [342, 11] on icon "close" at bounding box center [344, 11] width 4 height 4
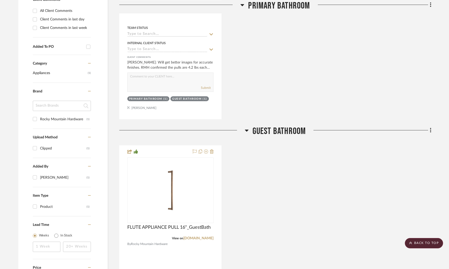
scroll to position [215, 0]
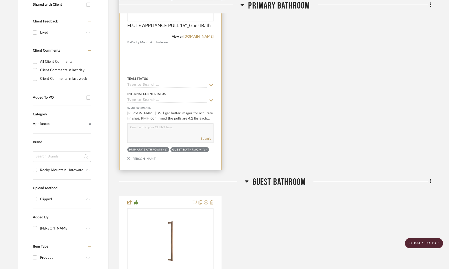
click at [188, 49] on div at bounding box center [170, 57] width 102 height 226
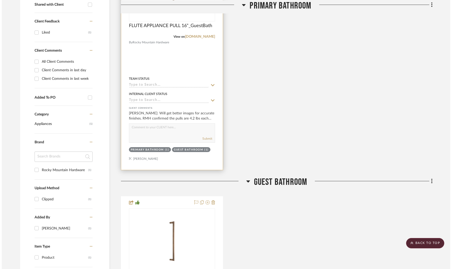
scroll to position [0, 0]
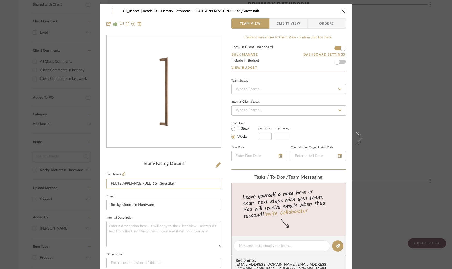
drag, startPoint x: 178, startPoint y: 183, endPoint x: 157, endPoint y: 181, distance: 20.4
click at [157, 181] on input "FLUTE APPLIANCE PULL 16"_GuestBath" at bounding box center [164, 184] width 115 height 10
drag, startPoint x: 158, startPoint y: 183, endPoint x: 181, endPoint y: 185, distance: 22.8
click at [180, 185] on input "FLUTE APPLIANCE PULL 16"_GuestBath" at bounding box center [164, 184] width 115 height 10
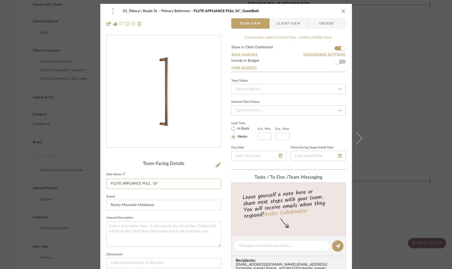
type input "FLUTE APPLIANCE PULL 16""
click at [187, 147] on img "0" at bounding box center [164, 92] width 112 height 112
click at [168, 157] on div "Team-Facing Details Item Name FLUTE APPLIANCE PULL 16" Brand Rocky Mountain Har…" at bounding box center [164, 247] width 115 height 425
click at [342, 9] on icon "close" at bounding box center [344, 11] width 4 height 4
